Goal: Task Accomplishment & Management: Use online tool/utility

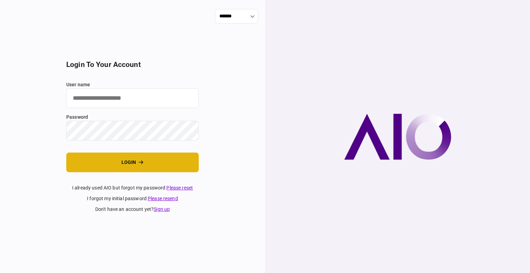
type input "****"
click at [118, 165] on button "login" at bounding box center [132, 163] width 133 height 20
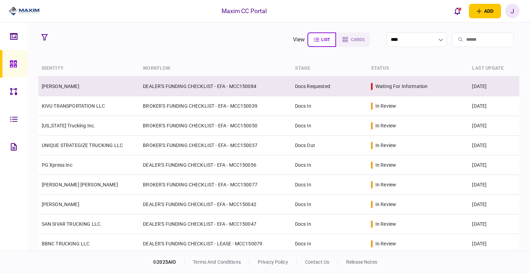
click at [61, 85] on link "[PERSON_NAME]" at bounding box center [61, 87] width 38 height 6
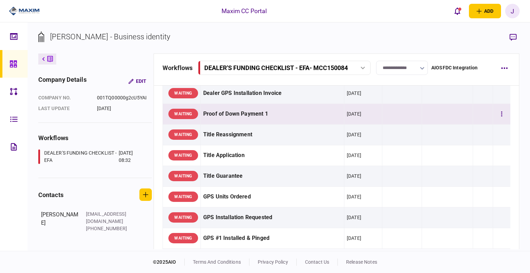
scroll to position [345, 0]
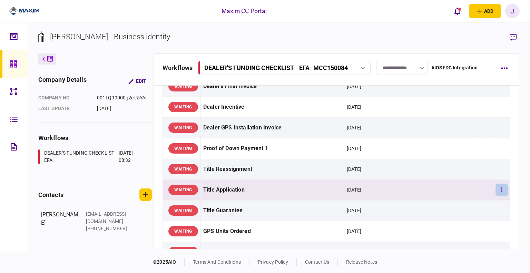
click at [496, 191] on button "button" at bounding box center [502, 190] width 12 height 12
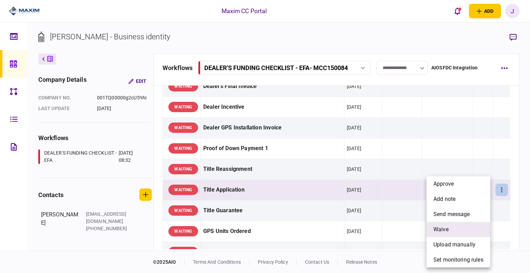
click at [459, 226] on li "waive" at bounding box center [459, 229] width 64 height 15
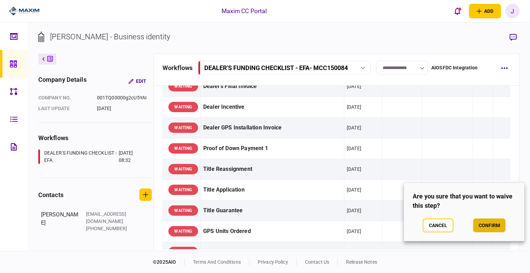
click at [482, 226] on button "confirm" at bounding box center [489, 226] width 32 height 14
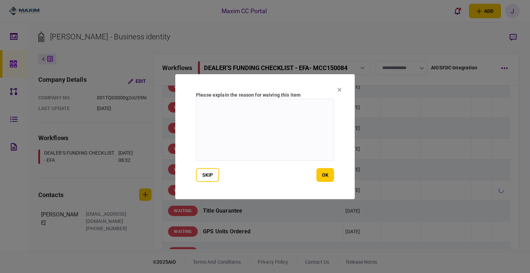
click at [267, 133] on textarea at bounding box center [265, 130] width 138 height 62
type textarea "**********"
click at [330, 176] on button "ok" at bounding box center [326, 175] width 18 height 14
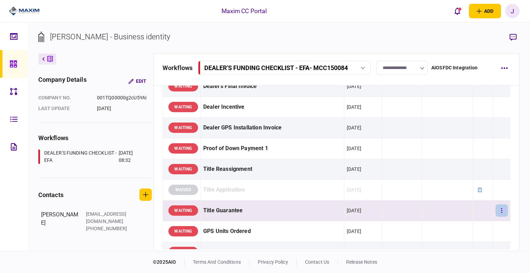
click at [498, 208] on button "button" at bounding box center [502, 210] width 12 height 12
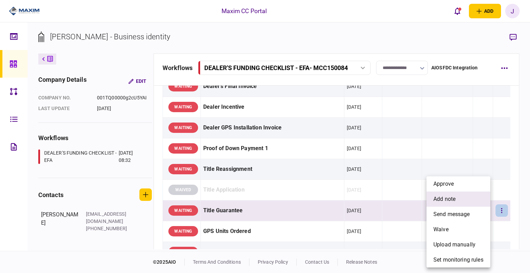
click at [449, 197] on span "add note" at bounding box center [445, 199] width 22 height 8
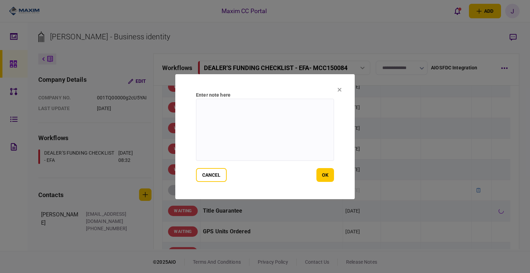
click at [229, 135] on textarea at bounding box center [265, 130] width 138 height 62
type textarea "**********"
click at [317, 173] on button "ok" at bounding box center [326, 175] width 18 height 14
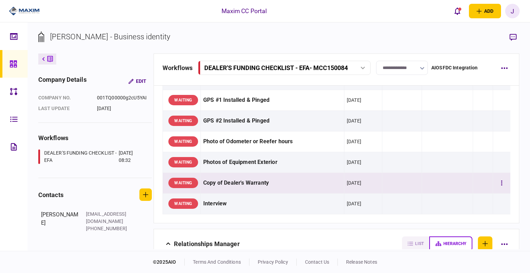
scroll to position [483, 0]
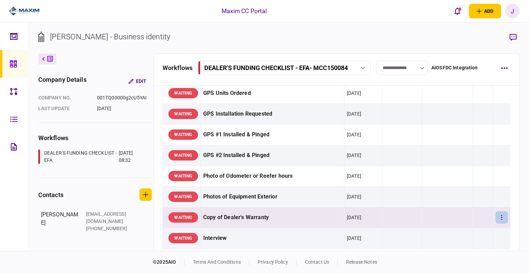
click at [501, 214] on button "button" at bounding box center [502, 217] width 12 height 12
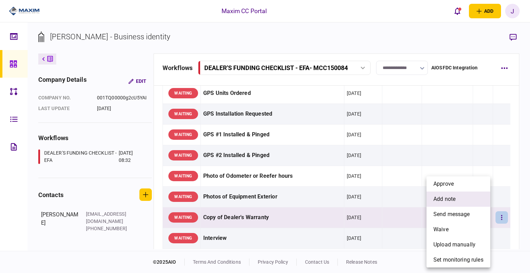
click at [450, 200] on span "add note" at bounding box center [445, 199] width 22 height 8
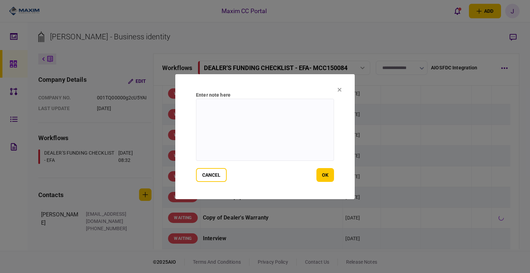
click at [240, 141] on textarea at bounding box center [265, 130] width 138 height 62
type textarea "**********"
click at [318, 172] on button "ok" at bounding box center [326, 175] width 18 height 14
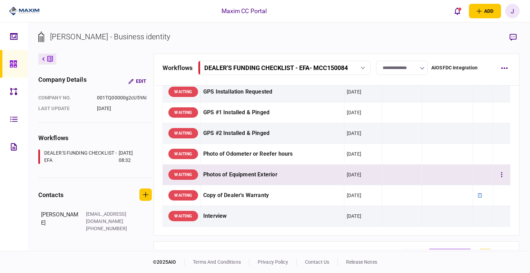
scroll to position [518, 0]
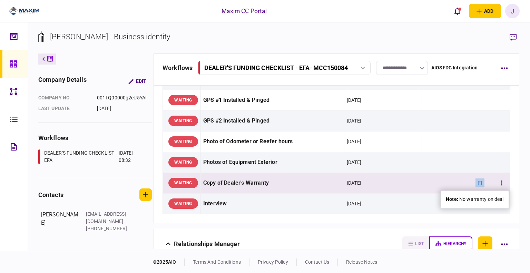
click at [478, 182] on icon at bounding box center [480, 183] width 5 height 5
drag, startPoint x: 506, startPoint y: 201, endPoint x: 460, endPoint y: 204, distance: 46.4
click at [460, 204] on div "note : No warranty on deal" at bounding box center [475, 200] width 68 height 18
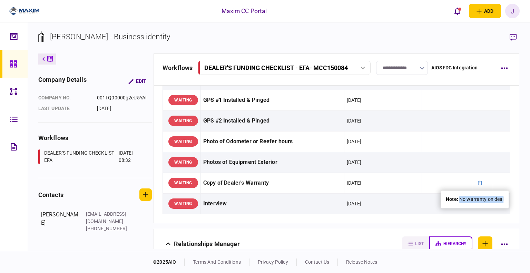
copy div "No warranty on deal"
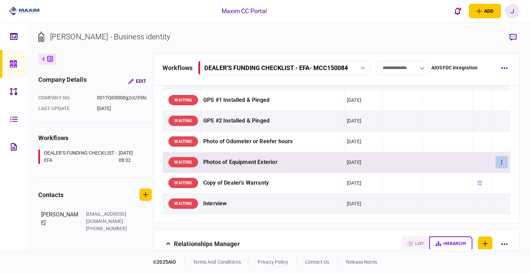
click at [496, 164] on button "button" at bounding box center [502, 162] width 12 height 12
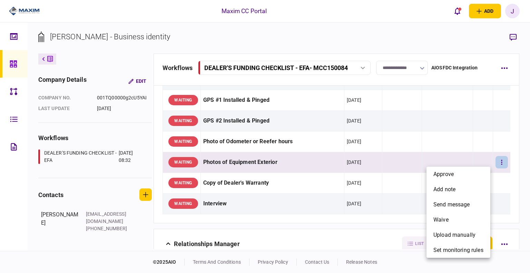
click at [414, 161] on div at bounding box center [265, 136] width 530 height 273
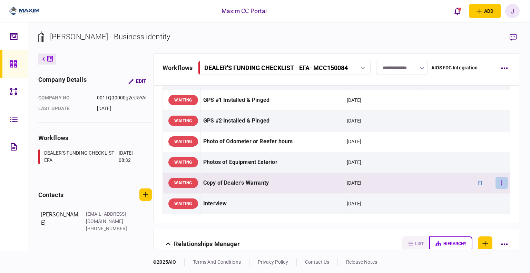
click at [496, 183] on button "button" at bounding box center [502, 183] width 12 height 12
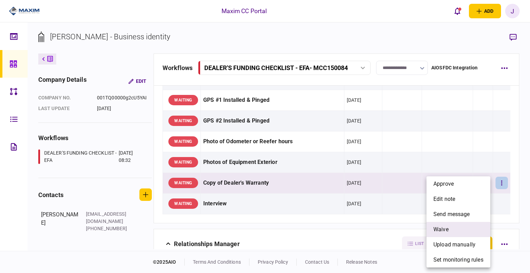
click at [451, 228] on li "waive" at bounding box center [459, 229] width 64 height 15
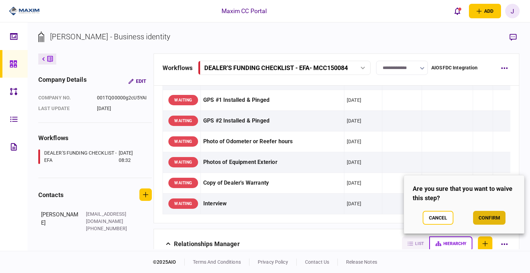
click at [488, 224] on button "confirm" at bounding box center [489, 218] width 32 height 14
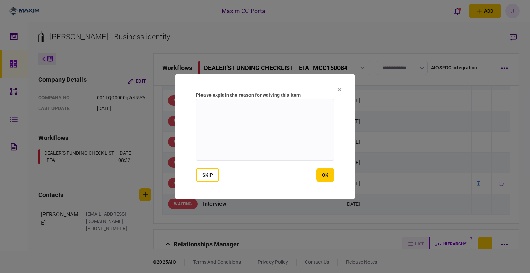
click at [291, 156] on textarea at bounding box center [265, 130] width 138 height 62
paste textarea "**********"
type textarea "**********"
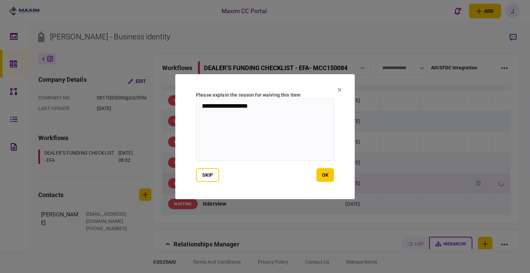
click at [322, 172] on button "ok" at bounding box center [326, 175] width 18 height 14
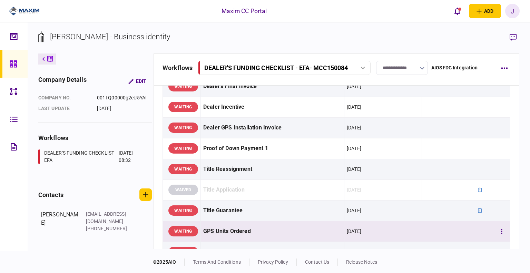
scroll to position [311, 0]
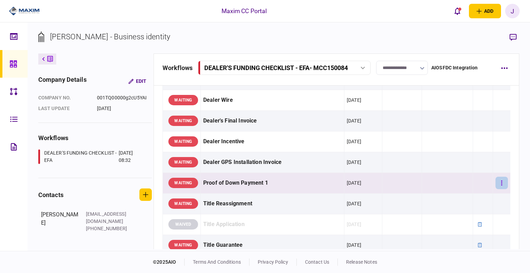
click at [501, 186] on button "button" at bounding box center [502, 183] width 12 height 12
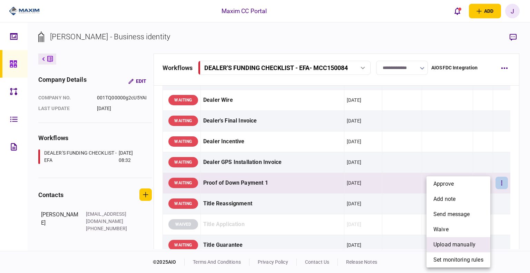
click at [453, 241] on span "upload manually" at bounding box center [455, 245] width 42 height 8
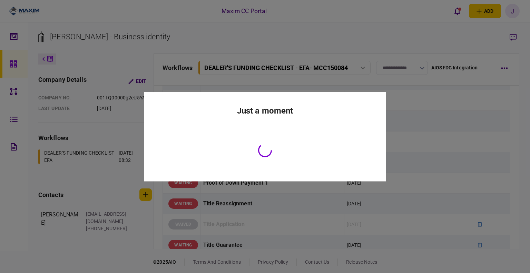
scroll to position [311, 0]
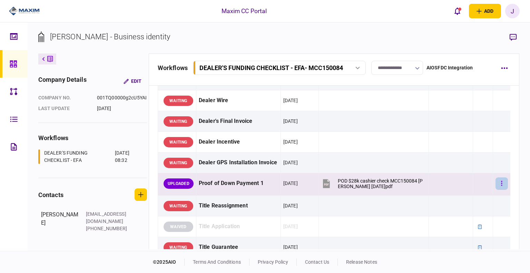
click at [502, 181] on icon "button" at bounding box center [502, 183] width 1 height 5
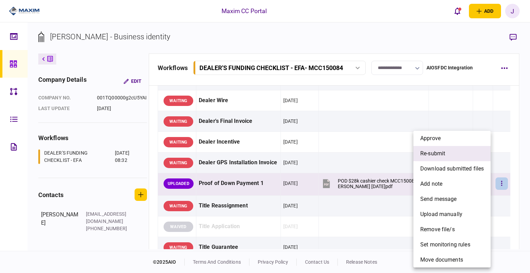
click at [440, 158] on li "re-submit" at bounding box center [452, 153] width 77 height 15
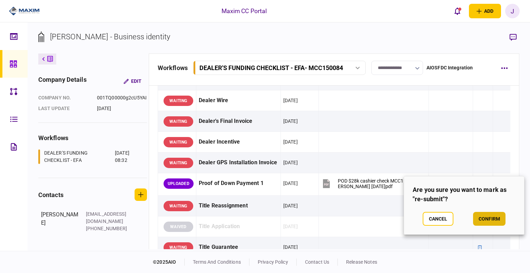
click at [485, 218] on button "confirm" at bounding box center [489, 219] width 32 height 14
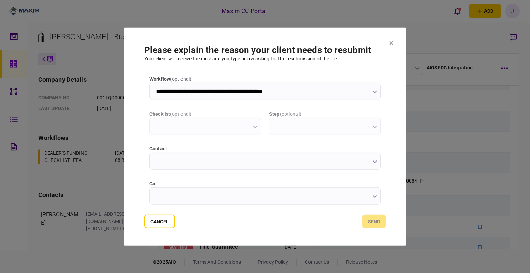
scroll to position [0, 0]
type input "**********"
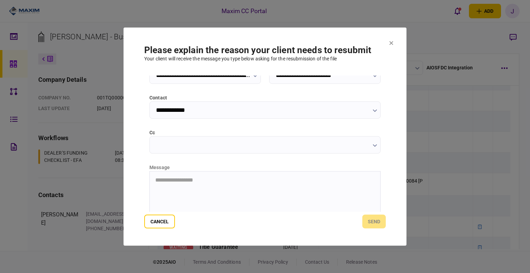
scroll to position [69, 0]
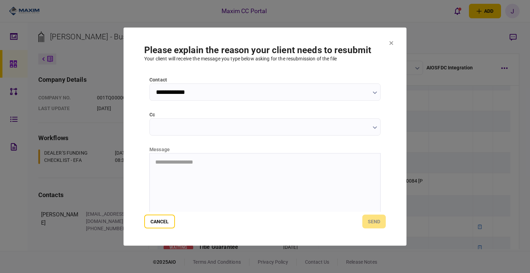
click at [166, 157] on html "**********" at bounding box center [265, 162] width 231 height 18
click at [373, 224] on button "send" at bounding box center [374, 222] width 23 height 14
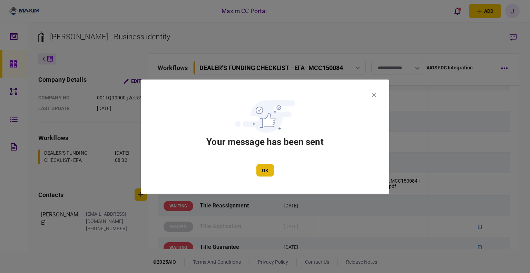
click at [270, 168] on button "OK" at bounding box center [266, 170] width 18 height 12
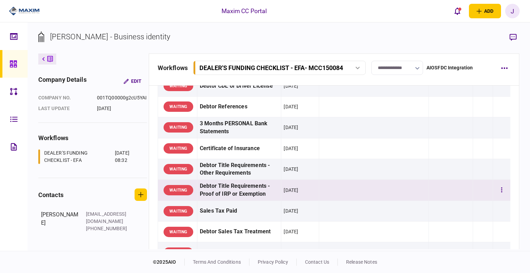
scroll to position [104, 0]
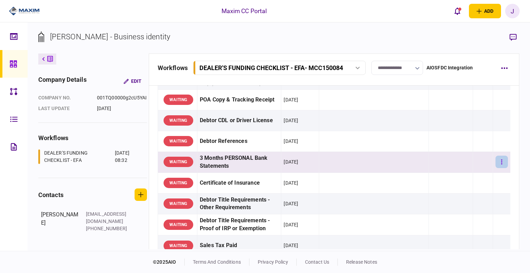
click at [496, 163] on button "button" at bounding box center [502, 162] width 12 height 12
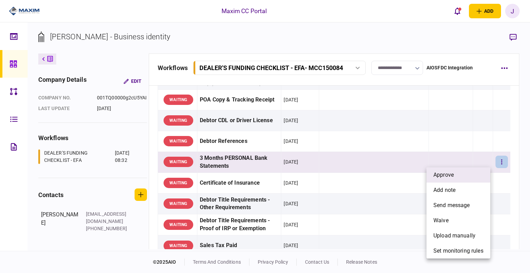
click at [450, 178] on span "approve" at bounding box center [444, 175] width 20 height 8
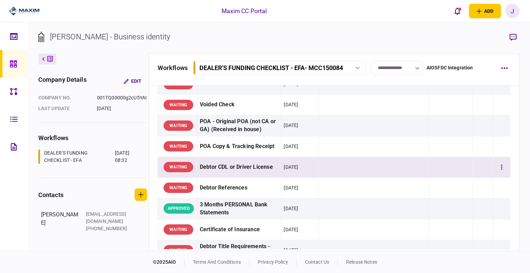
scroll to position [69, 0]
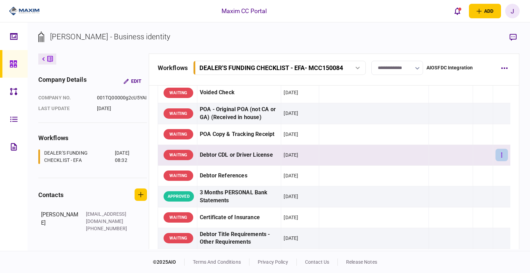
click at [500, 154] on button "button" at bounding box center [502, 155] width 12 height 12
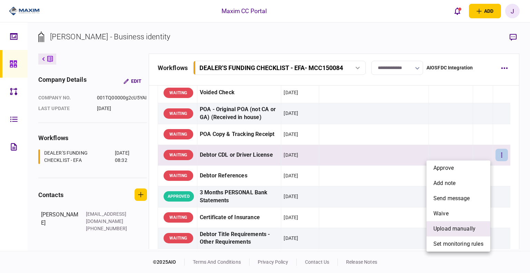
click at [454, 227] on span "upload manually" at bounding box center [455, 229] width 42 height 8
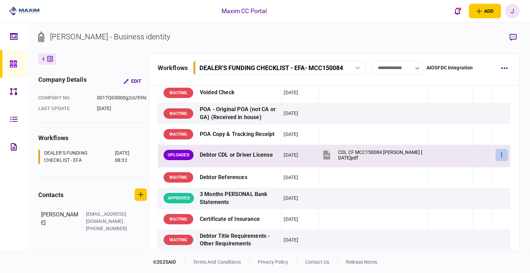
click at [496, 153] on button "button" at bounding box center [502, 155] width 12 height 12
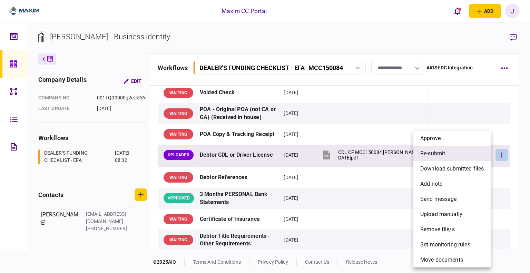
click at [436, 157] on span "re-submit" at bounding box center [433, 154] width 25 height 8
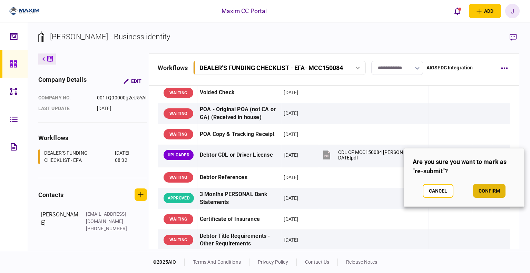
click at [477, 193] on button "confirm" at bounding box center [489, 191] width 32 height 14
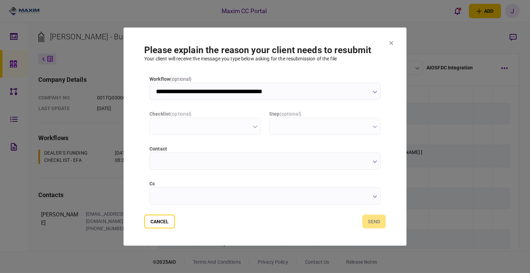
type input "**********"
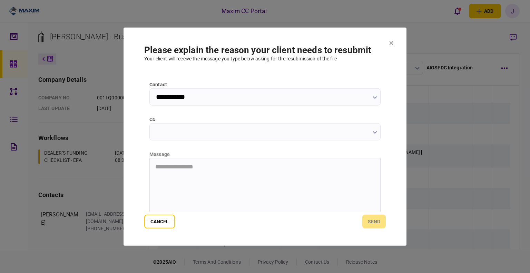
scroll to position [69, 0]
click at [202, 171] on html "**********" at bounding box center [265, 162] width 231 height 18
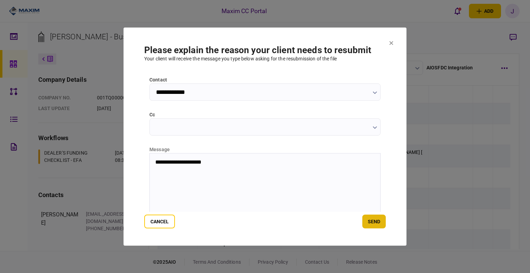
click at [384, 222] on section "**********" at bounding box center [265, 136] width 283 height 219
click at [375, 223] on button "send" at bounding box center [374, 222] width 23 height 14
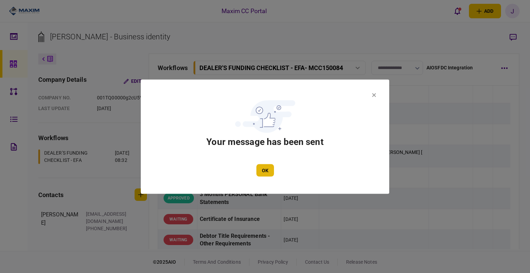
click at [260, 167] on button "OK" at bounding box center [266, 170] width 18 height 12
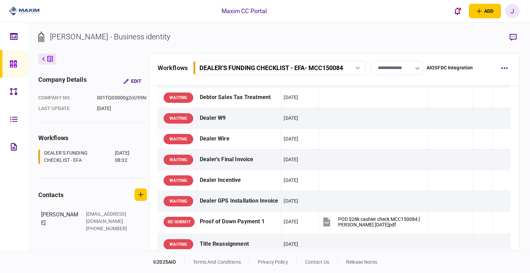
scroll to position [276, 0]
